Goal: Transaction & Acquisition: Purchase product/service

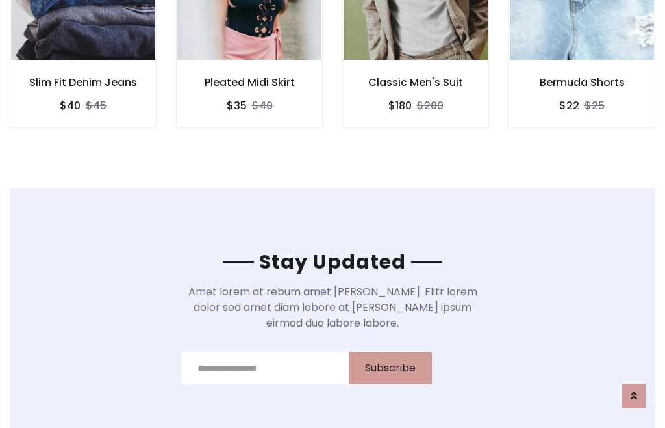
scroll to position [1957, 0]
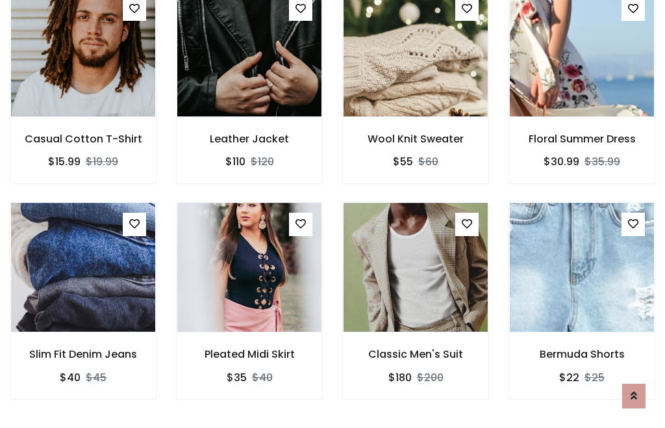
click at [333, 213] on div "Classic Men's Suit $180 $200" at bounding box center [416, 309] width 166 height 215
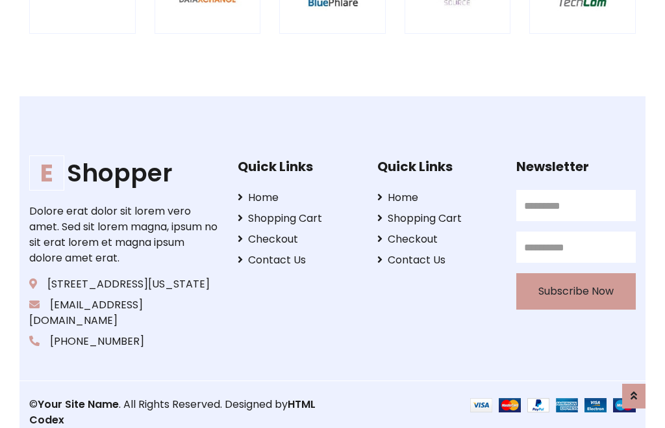
scroll to position [2474, 0]
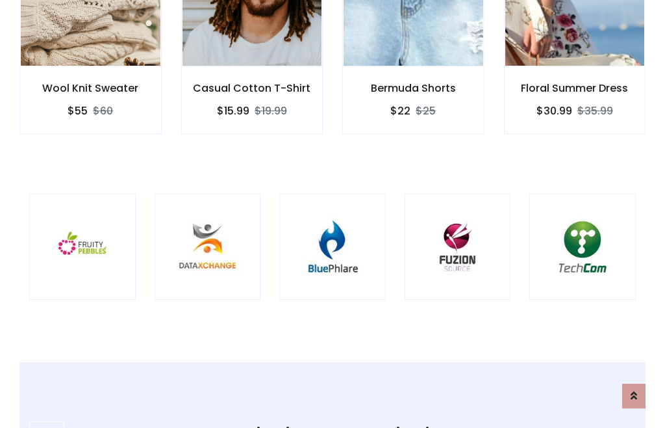
click at [333, 214] on img at bounding box center [333, 247] width 74 height 74
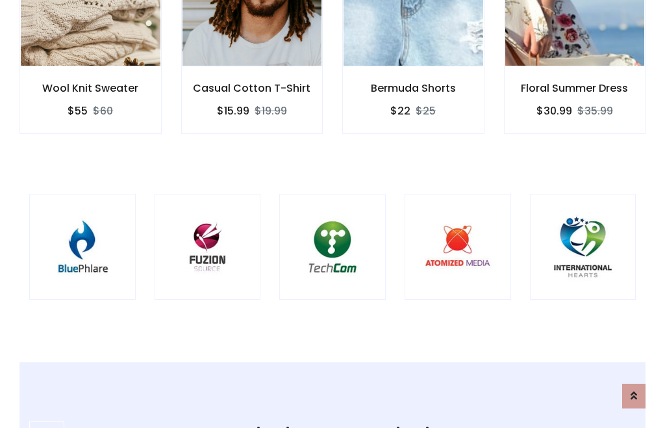
click at [333, 214] on img at bounding box center [333, 247] width 74 height 74
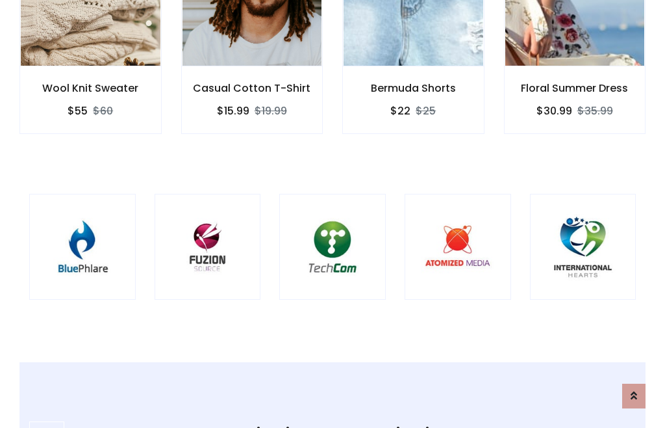
click at [333, 214] on img at bounding box center [333, 247] width 74 height 74
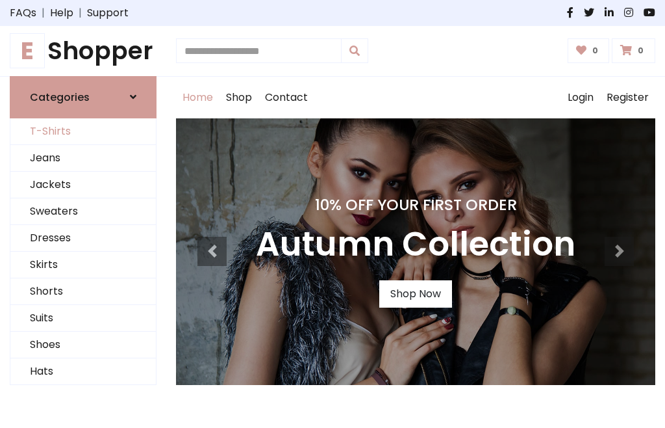
click at [83, 131] on link "T-Shirts" at bounding box center [83, 131] width 146 height 27
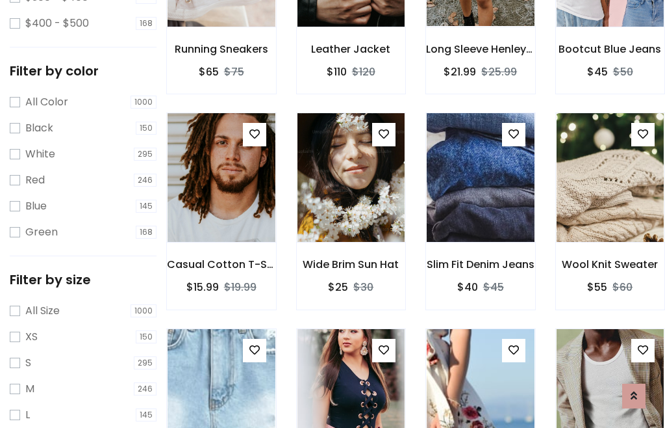
scroll to position [120, 0]
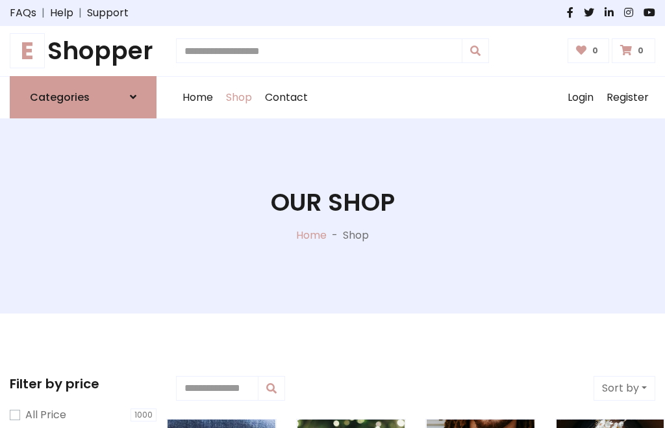
click at [83, 51] on h1 "E Shopper" at bounding box center [83, 50] width 147 height 29
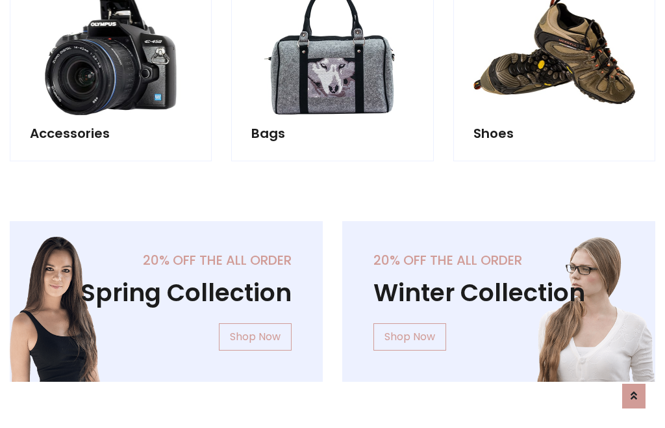
scroll to position [1263, 0]
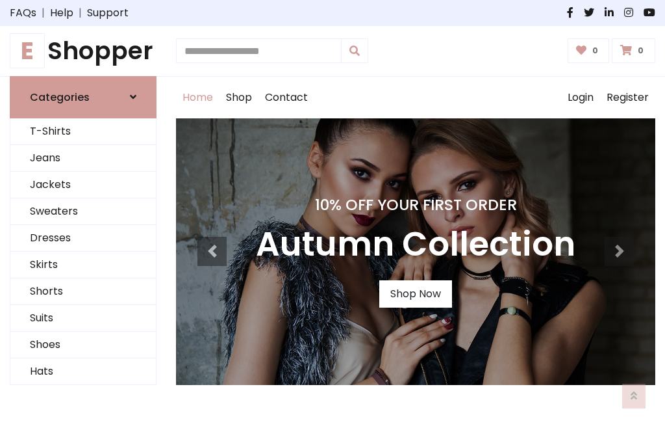
scroll to position [426, 0]
